Goal: Information Seeking & Learning: Learn about a topic

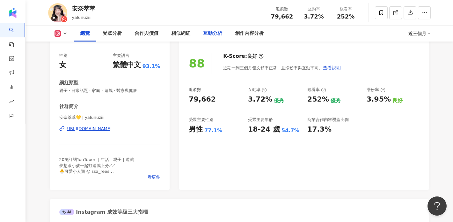
click at [213, 34] on div "互動分析" at bounding box center [212, 34] width 19 height 8
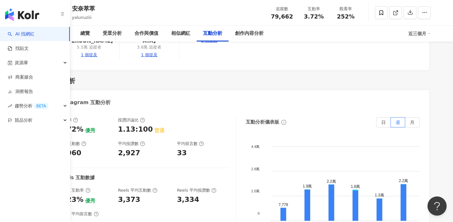
click at [25, 34] on link "AI 找網紅" at bounding box center [21, 34] width 27 height 6
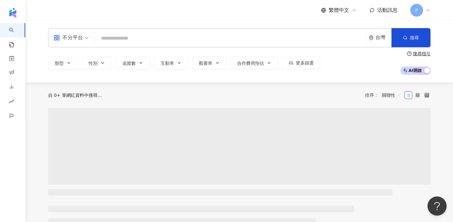
click at [204, 38] on input "search" at bounding box center [231, 38] width 266 height 12
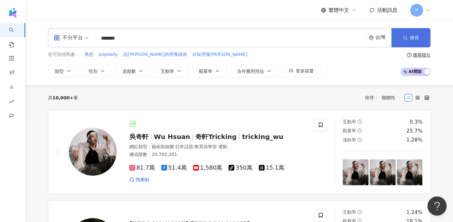
type input "*******"
click at [408, 35] on button "搜尋" at bounding box center [411, 37] width 39 height 19
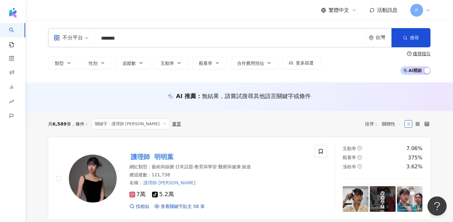
scroll to position [3, 0]
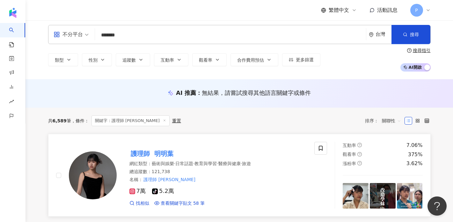
click at [208, 164] on span "教育與學習" at bounding box center [206, 163] width 22 height 5
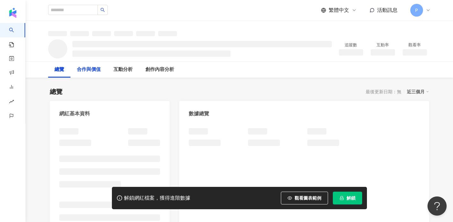
click at [101, 68] on div "合作與價值" at bounding box center [89, 70] width 24 height 8
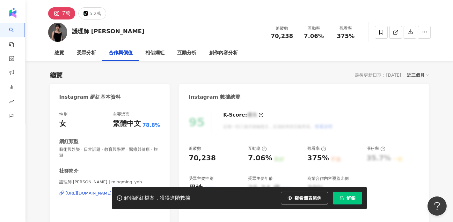
scroll to position [901, 0]
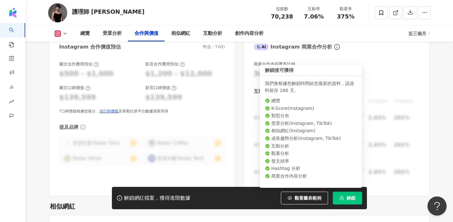
click at [344, 197] on icon "lock" at bounding box center [342, 198] width 4 height 4
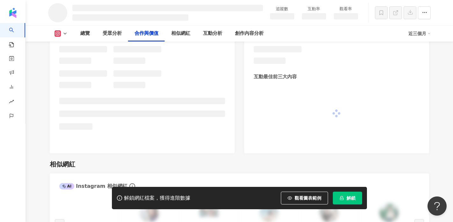
scroll to position [763, 0]
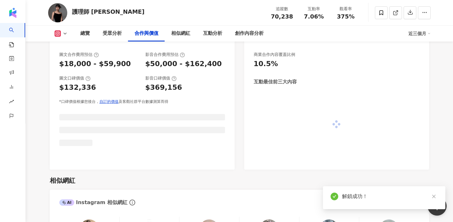
scroll to position [823, 0]
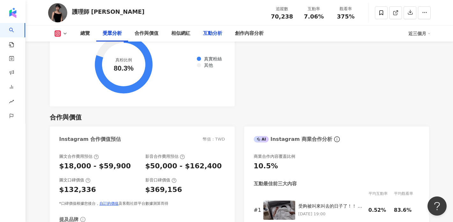
click at [211, 32] on div "互動分析" at bounding box center [212, 34] width 19 height 8
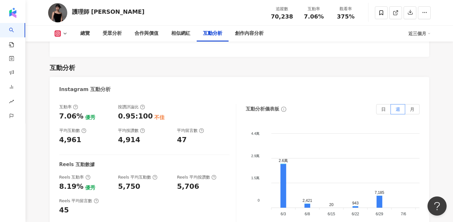
scroll to position [1264, 0]
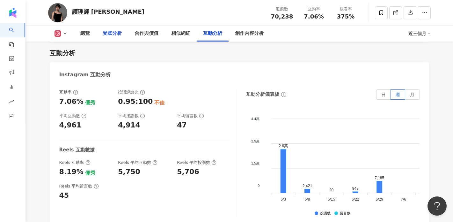
click at [110, 37] on div "受眾分析" at bounding box center [112, 34] width 32 height 16
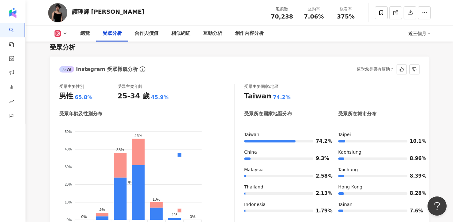
scroll to position [585, 0]
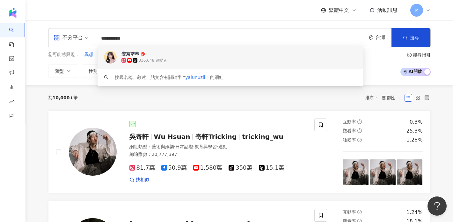
click at [179, 33] on input "**********" at bounding box center [231, 38] width 266 height 12
click at [172, 33] on input "**********" at bounding box center [231, 38] width 266 height 12
paste input "search"
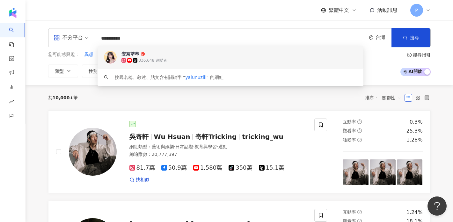
type input "****"
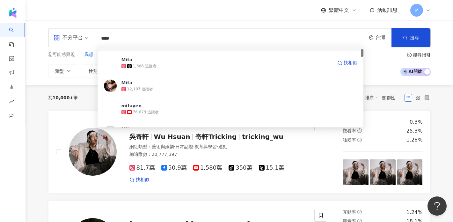
scroll to position [43, 0]
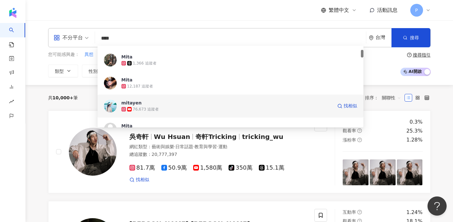
click at [150, 103] on span "mitayen" at bounding box center [227, 103] width 211 height 6
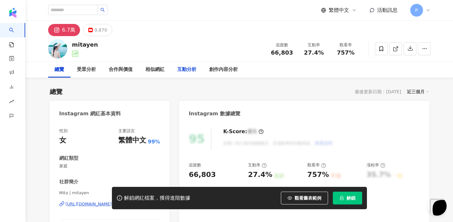
click at [187, 70] on div "互動分析" at bounding box center [186, 70] width 19 height 8
